Goal: Navigation & Orientation: Find specific page/section

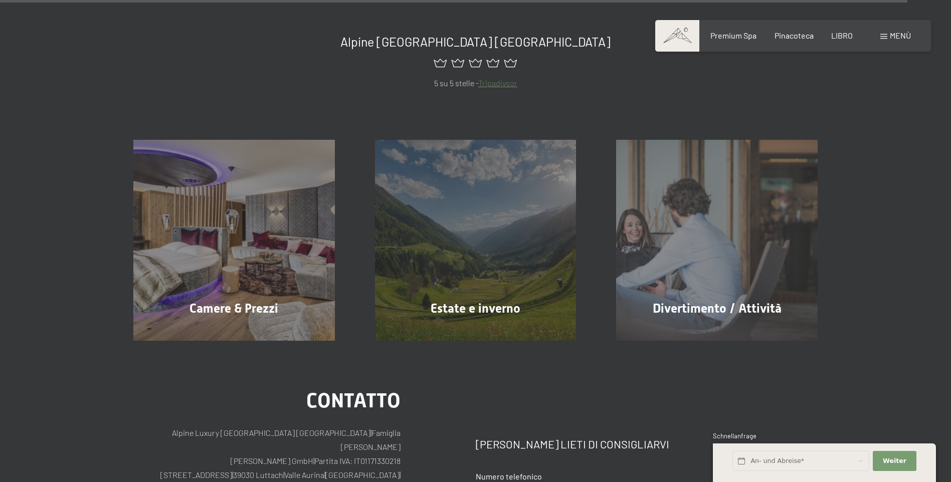
scroll to position [5617, 0]
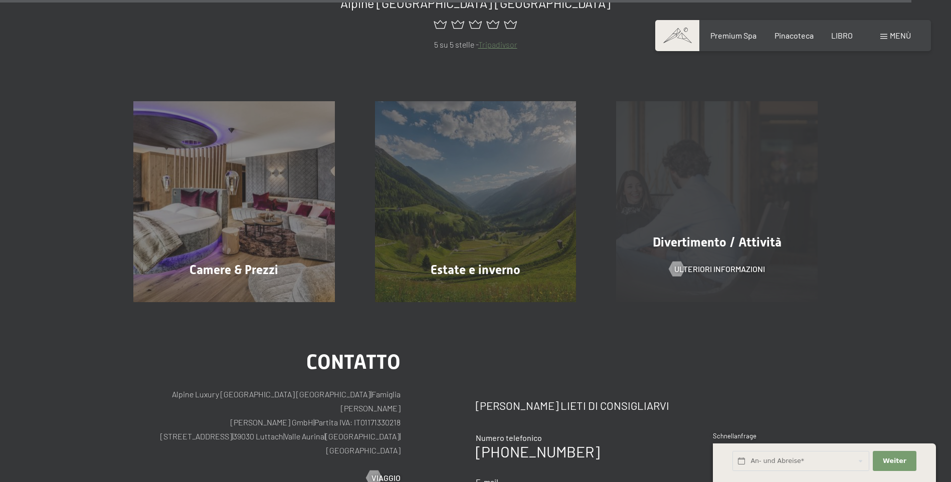
click at [726, 235] on span "Divertimento / Attività" at bounding box center [717, 242] width 129 height 15
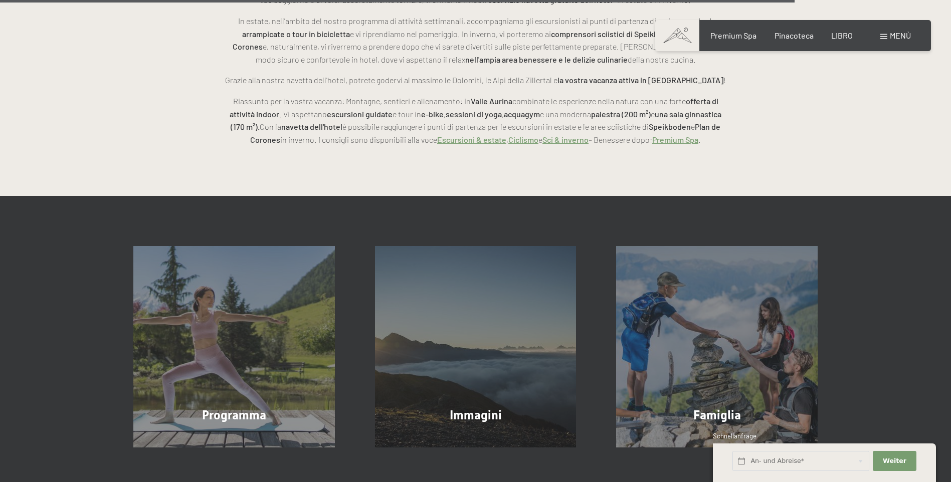
scroll to position [2658, 0]
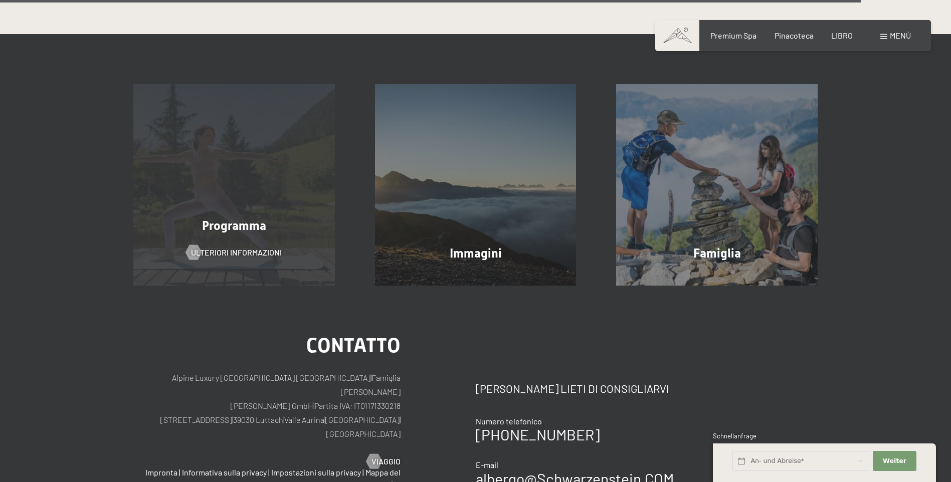
click at [257, 225] on span "Programma" at bounding box center [234, 226] width 64 height 15
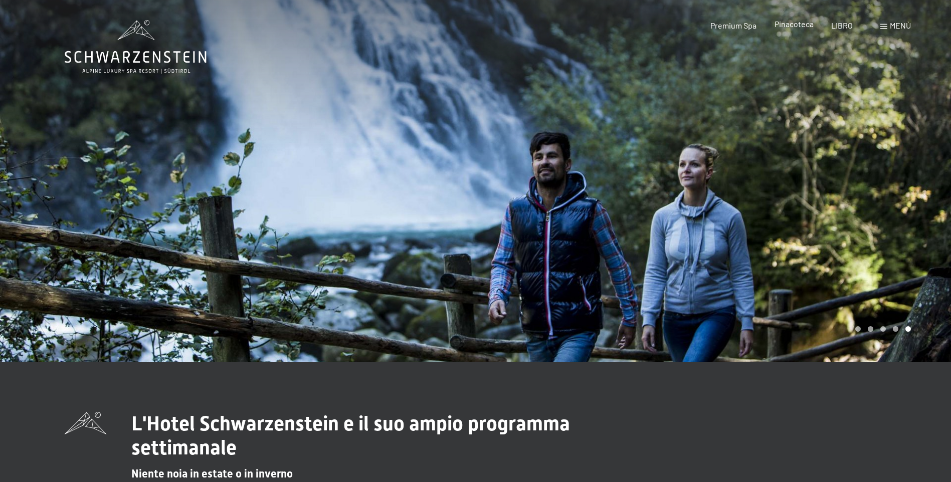
click at [790, 25] on span "Pinacoteca" at bounding box center [794, 24] width 39 height 10
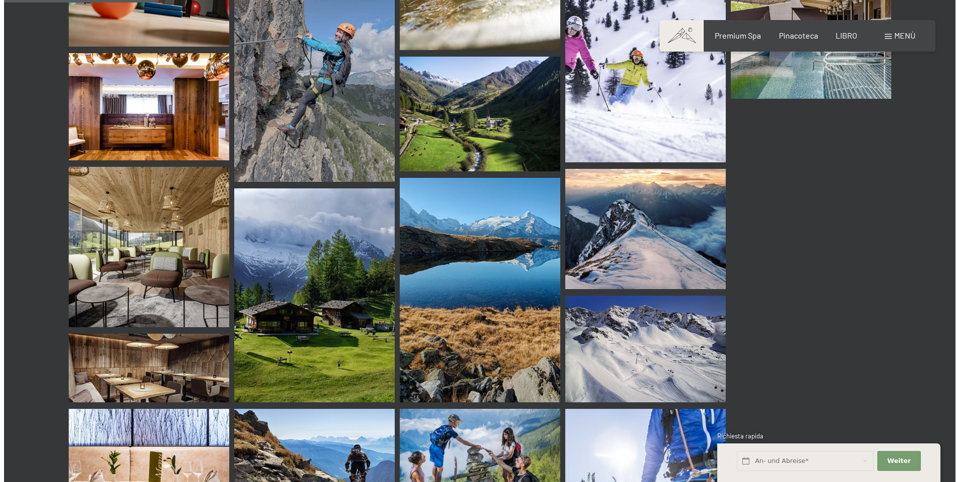
scroll to position [2056, 0]
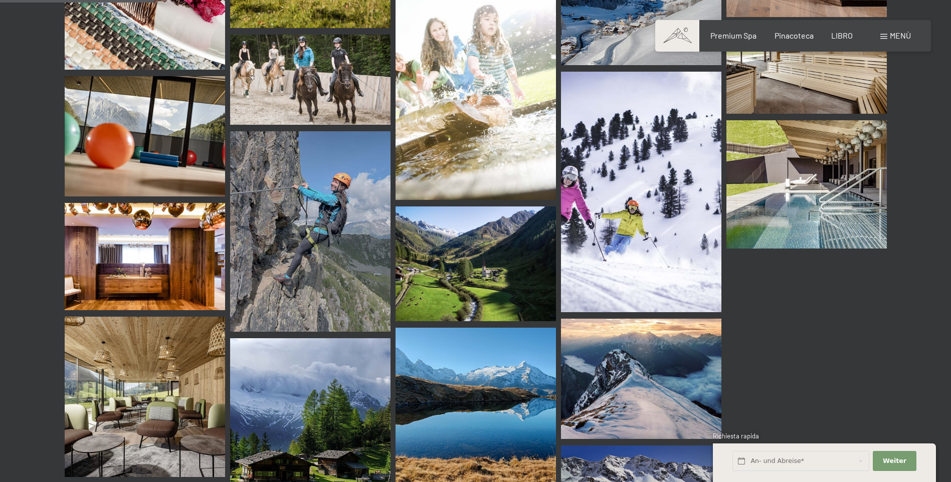
click at [902, 36] on span "Menù" at bounding box center [900, 36] width 21 height 10
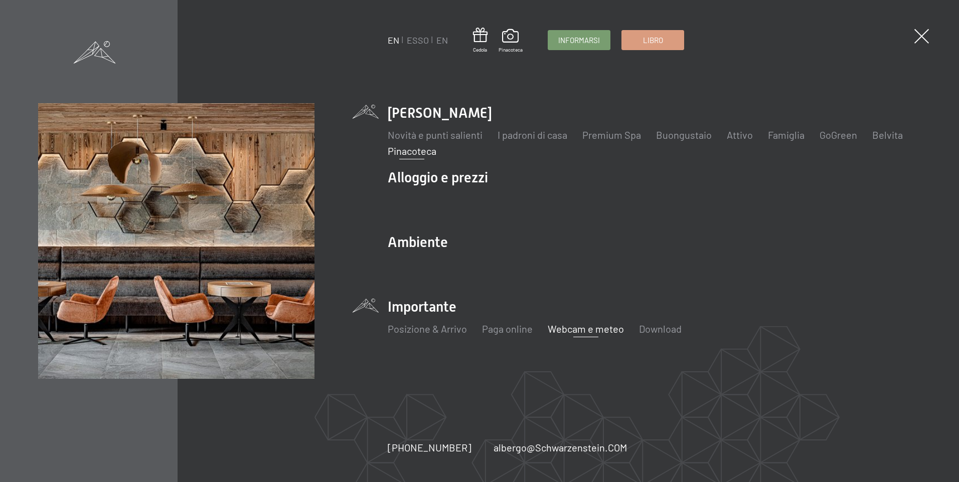
click at [616, 329] on link "Webcam e meteo" at bounding box center [586, 329] width 76 height 12
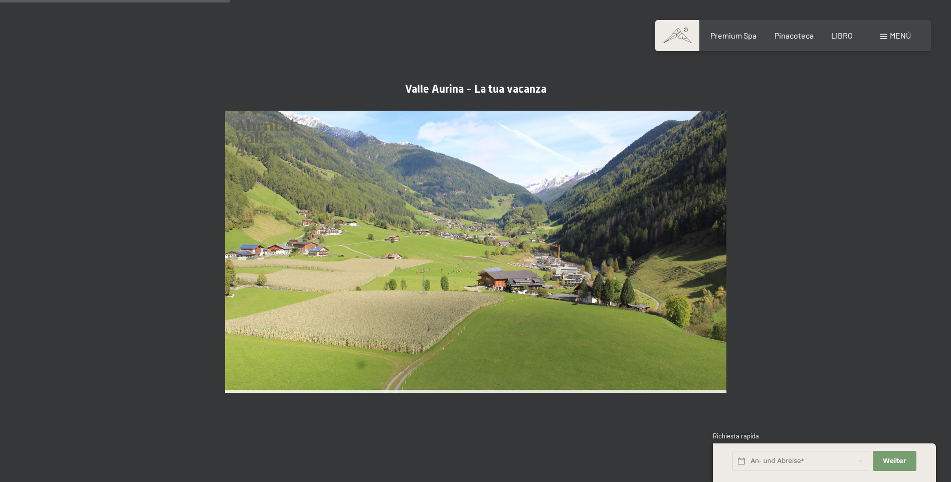
scroll to position [853, 0]
click at [481, 301] on img at bounding box center [475, 251] width 501 height 282
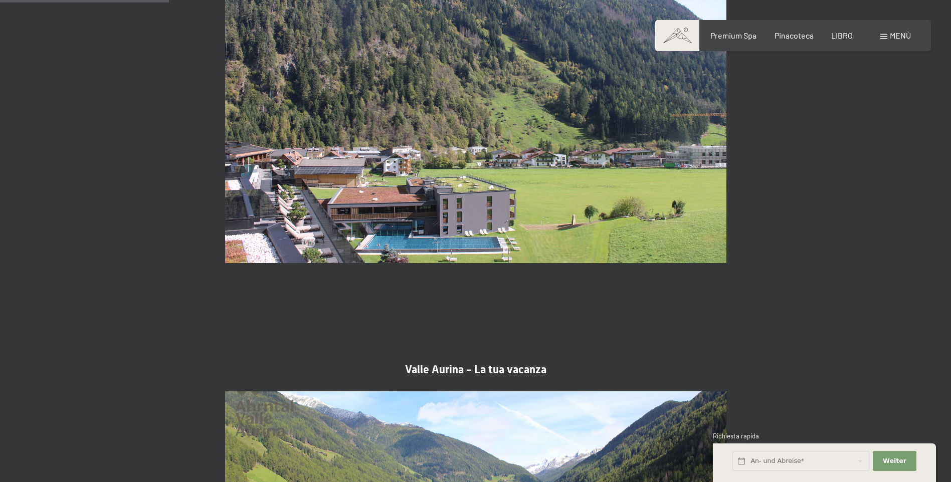
scroll to position [652, 0]
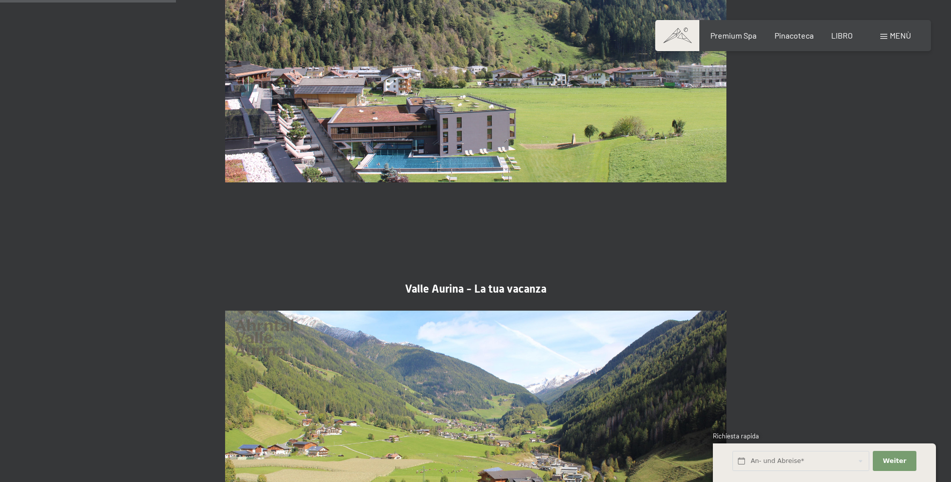
click at [494, 366] on img at bounding box center [475, 452] width 501 height 282
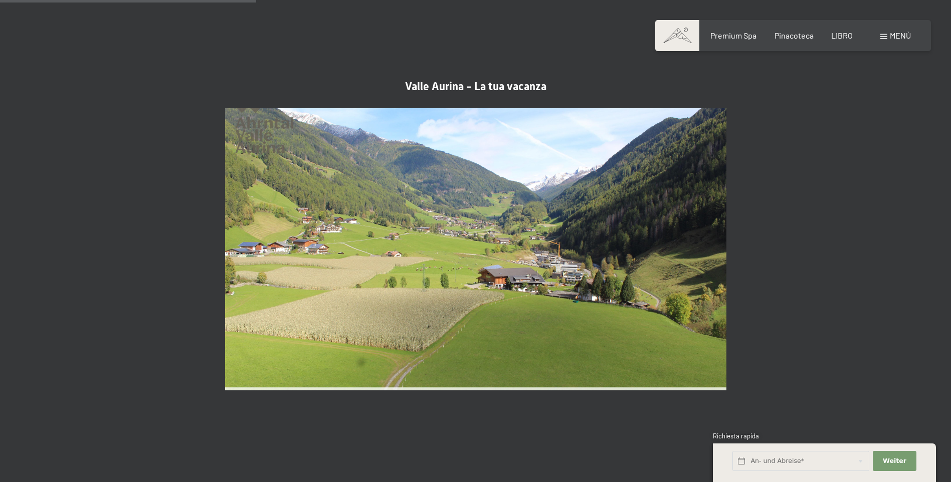
scroll to position [802, 0]
